Goal: Find specific page/section: Find specific page/section

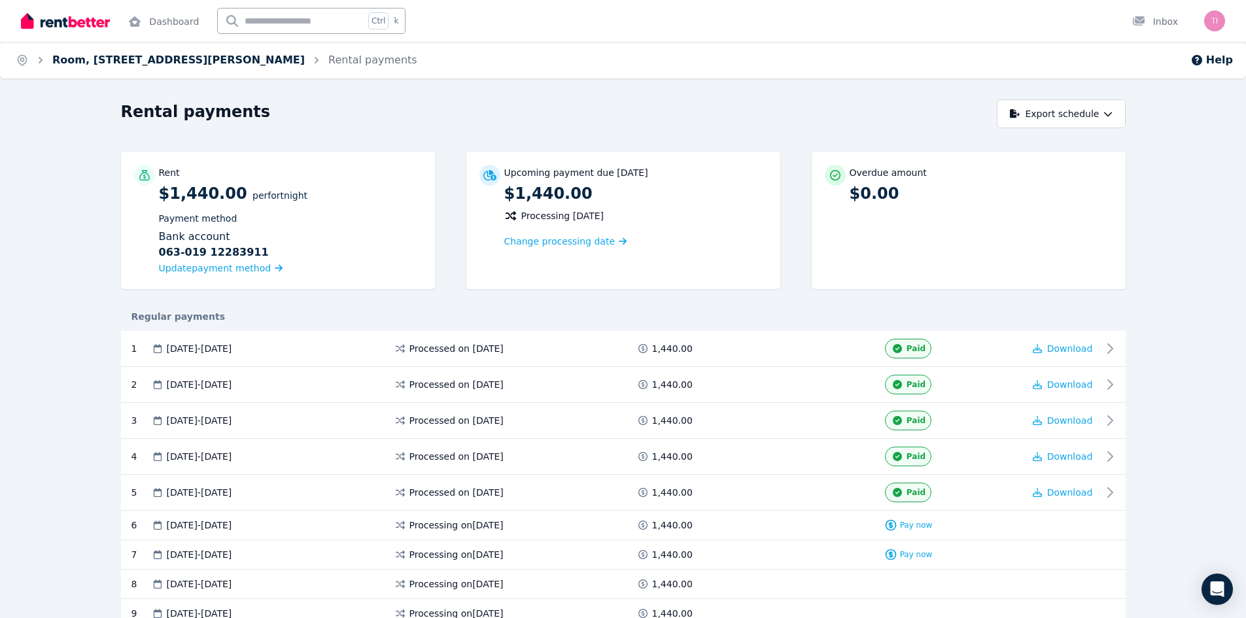
click at [97, 63] on link "Room, 12/84 Musgrave Rd, Indooroopilly" at bounding box center [178, 60] width 253 height 12
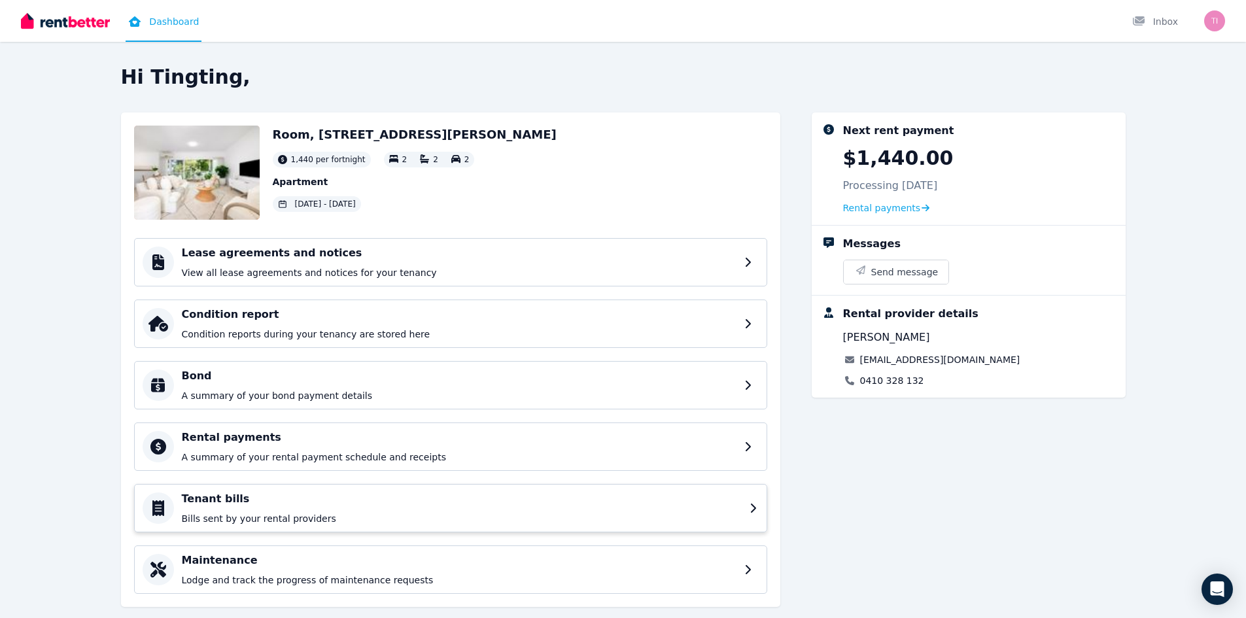
click at [250, 521] on p "Bills sent by your rental providers" at bounding box center [462, 518] width 560 height 13
